Goal: Register for event/course

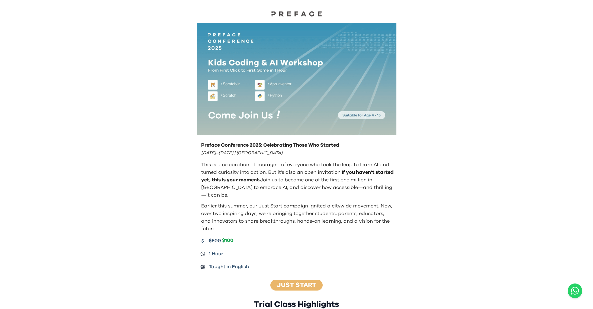
click at [342, 209] on p "Earlier this summer, our Just Start campaign ignited a citywide movement. Now, …" at bounding box center [297, 217] width 193 height 30
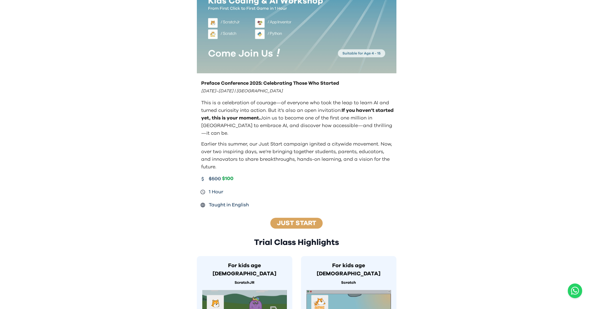
scroll to position [63, 0]
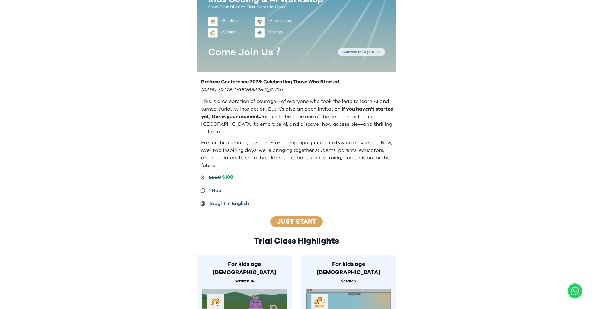
click at [304, 218] on link "Just Start" at bounding box center [296, 221] width 39 height 7
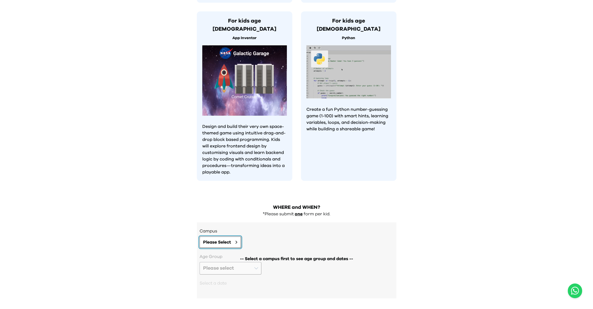
click at [227, 239] on span "Please Select" at bounding box center [217, 242] width 28 height 7
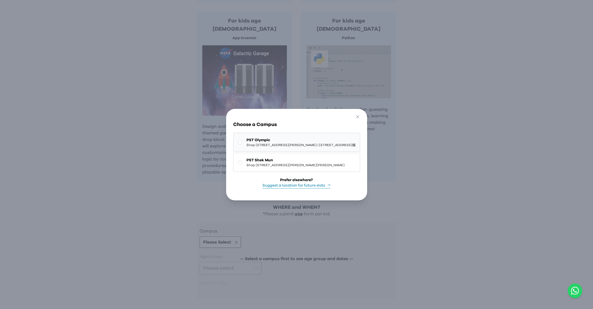
click at [247, 143] on span "Shop [STREET_ADDRESS][PERSON_NAME] | [STREET_ADDRESS]舖" at bounding box center [301, 145] width 109 height 4
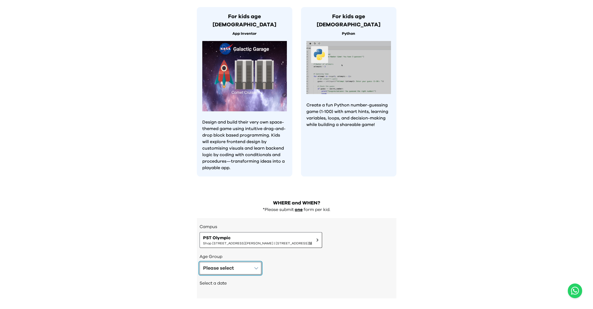
click at [227, 264] on div "Please select" at bounding box center [218, 268] width 31 height 8
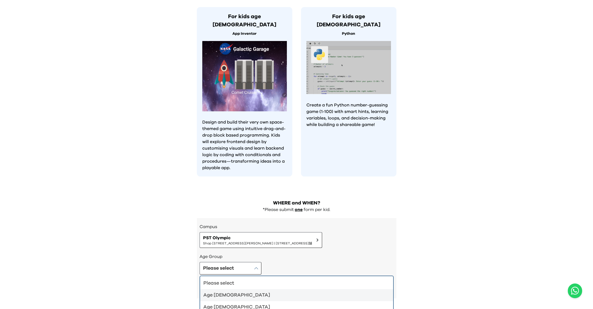
click at [220, 291] on div "Age [DEMOGRAPHIC_DATA]" at bounding box center [294, 295] width 180 height 8
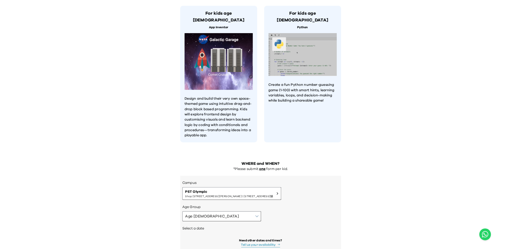
scroll to position [480, 0]
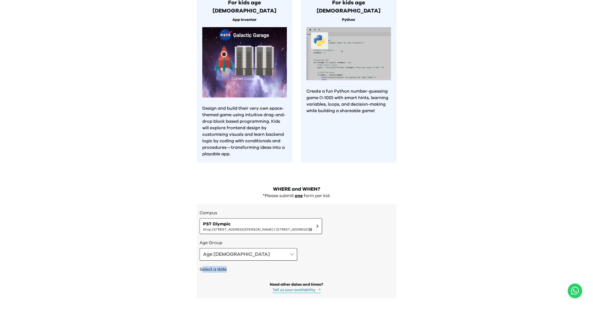
drag, startPoint x: 203, startPoint y: 247, endPoint x: 234, endPoint y: 246, distance: 31.2
click at [234, 266] on h2 "Select a date" at bounding box center [297, 269] width 194 height 7
click at [312, 227] on span "Shop [STREET_ADDRESS][PERSON_NAME] | [STREET_ADDRESS]舖" at bounding box center [257, 229] width 109 height 4
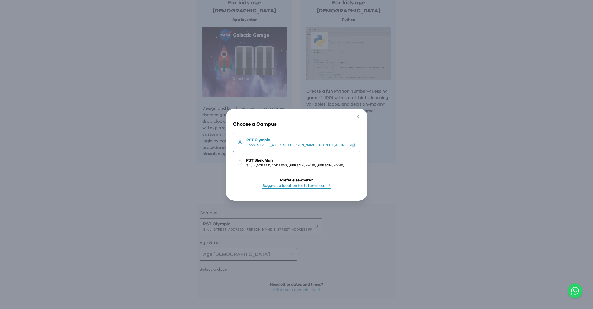
click at [360, 115] on icon "button" at bounding box center [358, 116] width 3 height 3
